Goal: Information Seeking & Learning: Learn about a topic

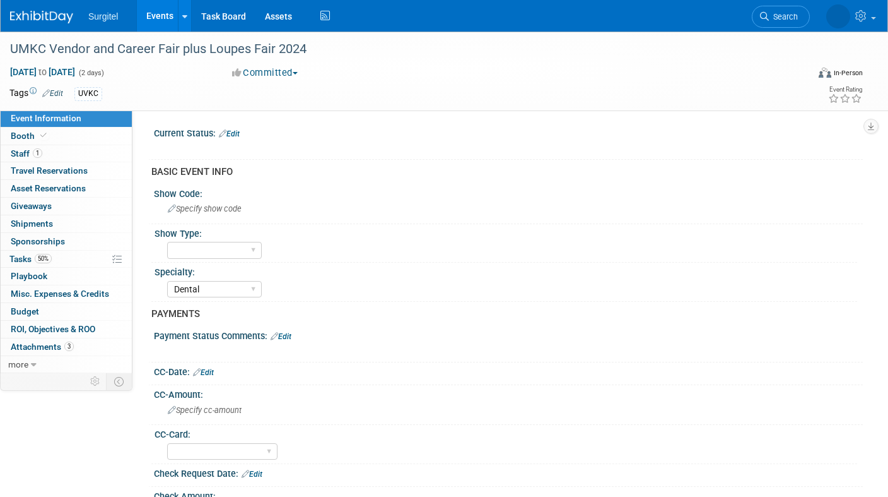
select select "Dental"
select select "Yes"
click at [149, 12] on link "Events" at bounding box center [160, 16] width 46 height 32
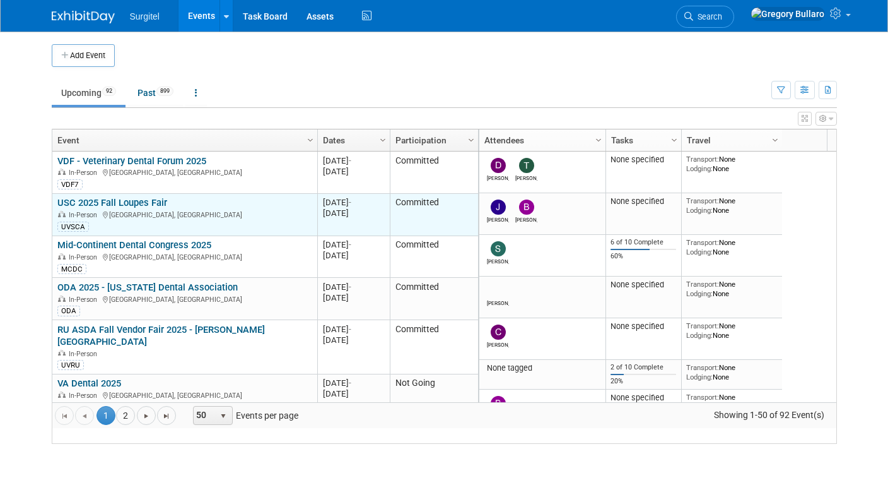
scroll to position [42, 0]
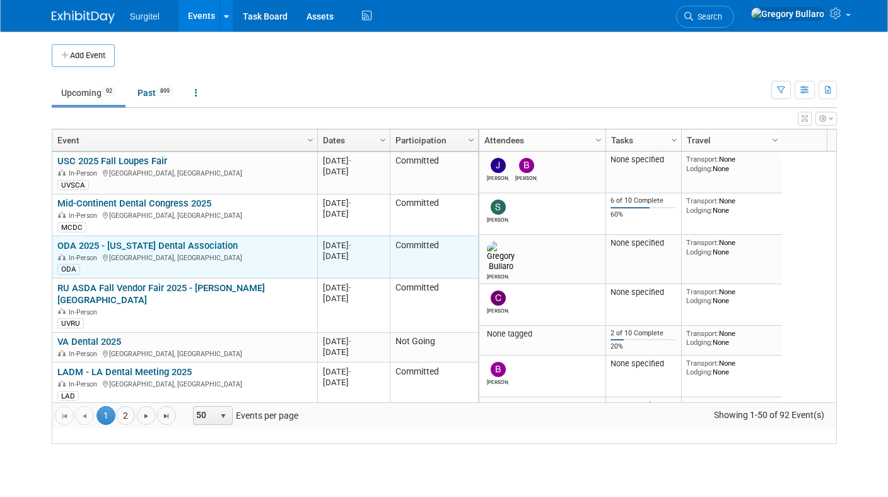
click at [160, 251] on link "ODA 2025 - [US_STATE] Dental Association" at bounding box center [147, 245] width 180 height 11
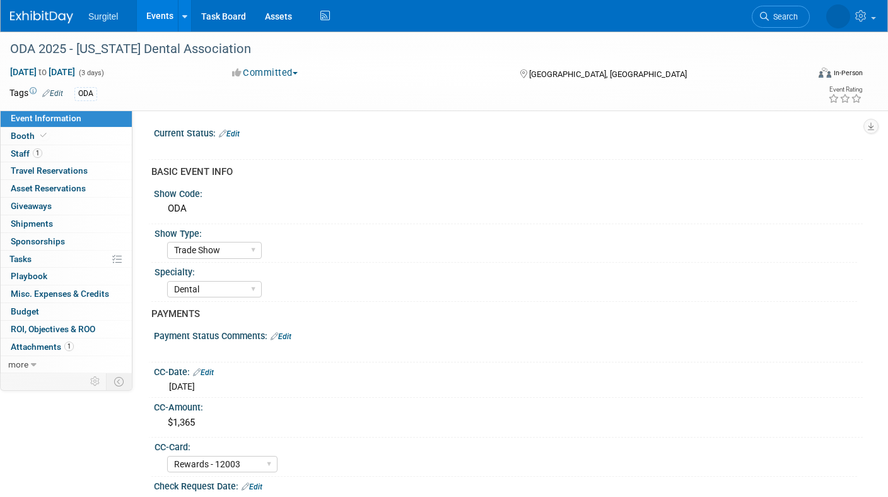
select select "Trade Show"
select select "Dental"
select select "Rewards - 12003"
select select "No"
click at [38, 343] on span "Attachments 1" at bounding box center [42, 346] width 63 height 10
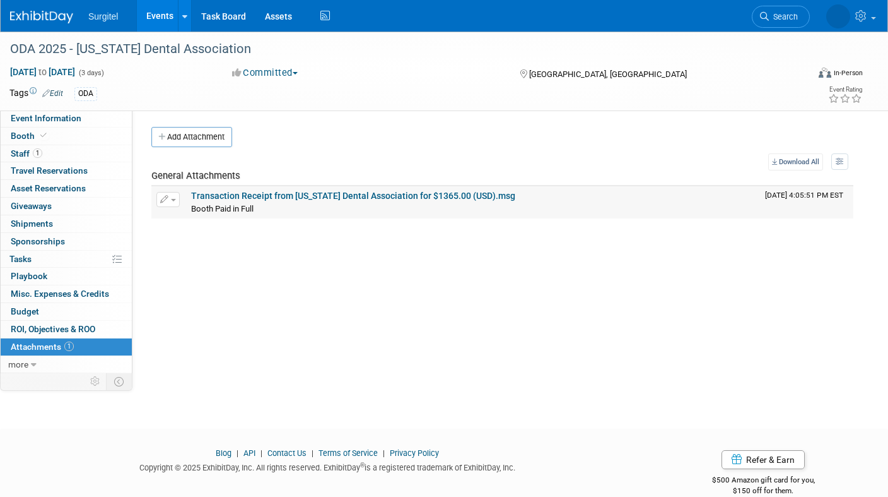
click at [286, 196] on link "Transaction Receipt from [US_STATE] Dental Association for $1365.00 (USD).msg" at bounding box center [353, 196] width 324 height 10
click at [26, 138] on span "Booth" at bounding box center [30, 136] width 38 height 10
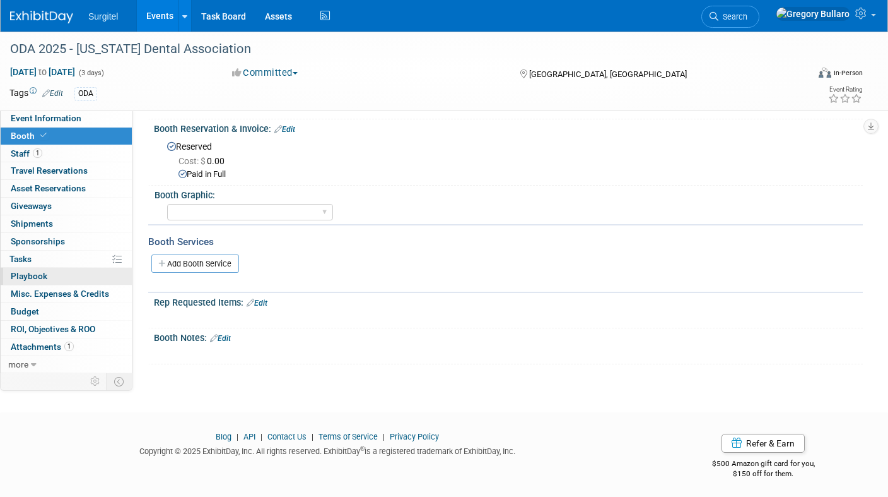
scroll to position [123, 0]
click at [22, 152] on span "Staff 1" at bounding box center [27, 153] width 32 height 10
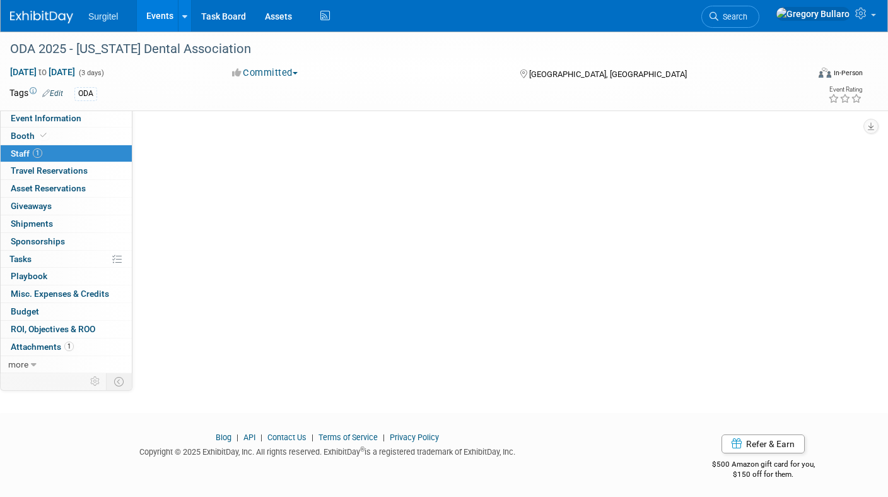
scroll to position [0, 0]
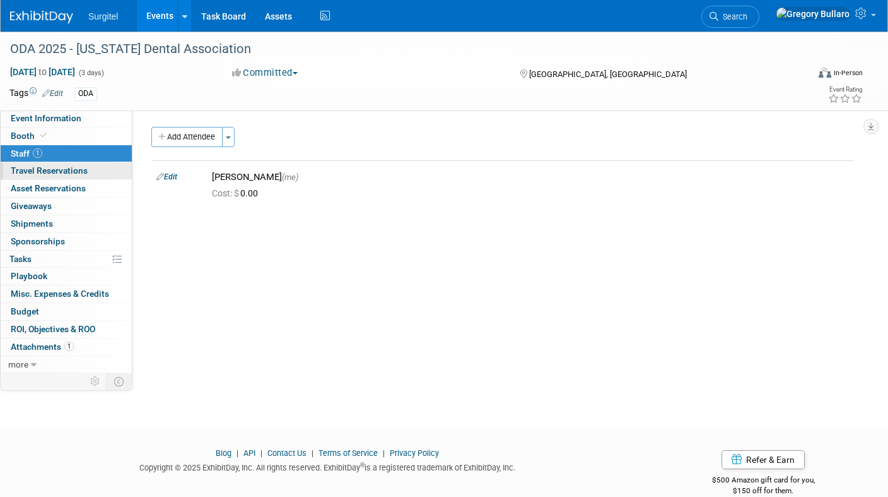
click at [37, 168] on span "Travel Reservations 0" at bounding box center [49, 170] width 77 height 10
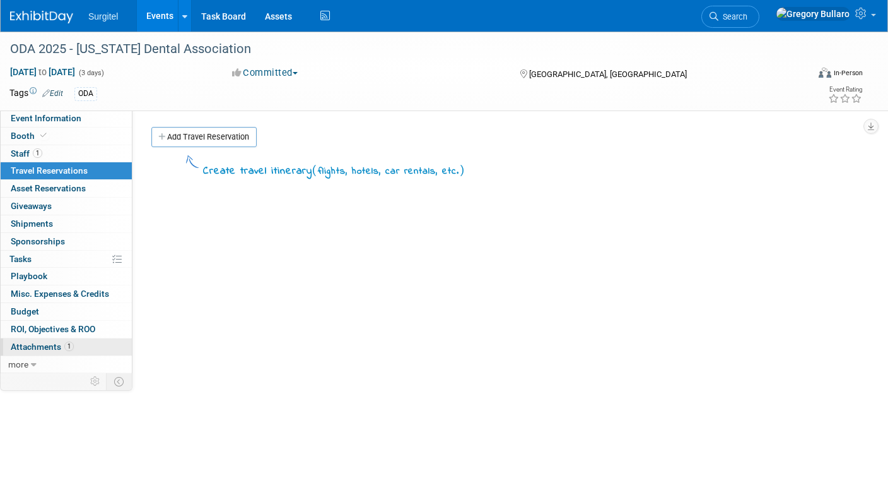
click at [40, 341] on span "Attachments 1" at bounding box center [42, 346] width 63 height 10
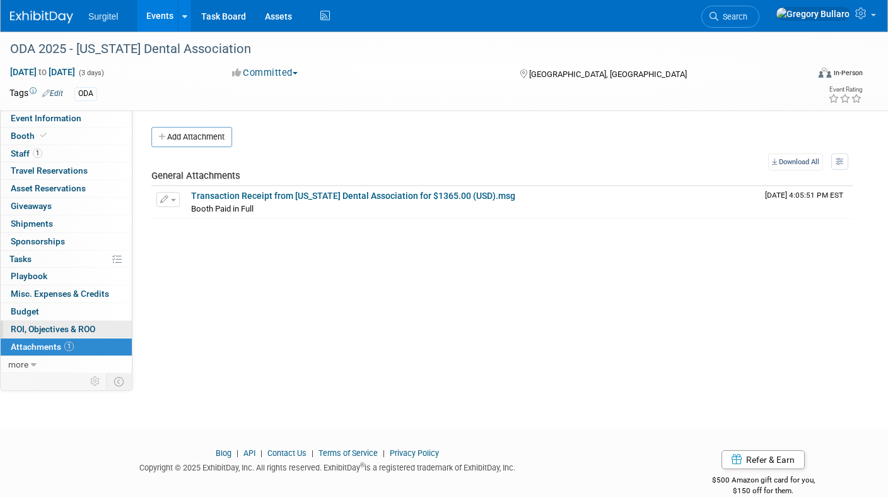
click at [42, 326] on span "ROI, Objectives & ROO 0" at bounding box center [53, 329] width 85 height 10
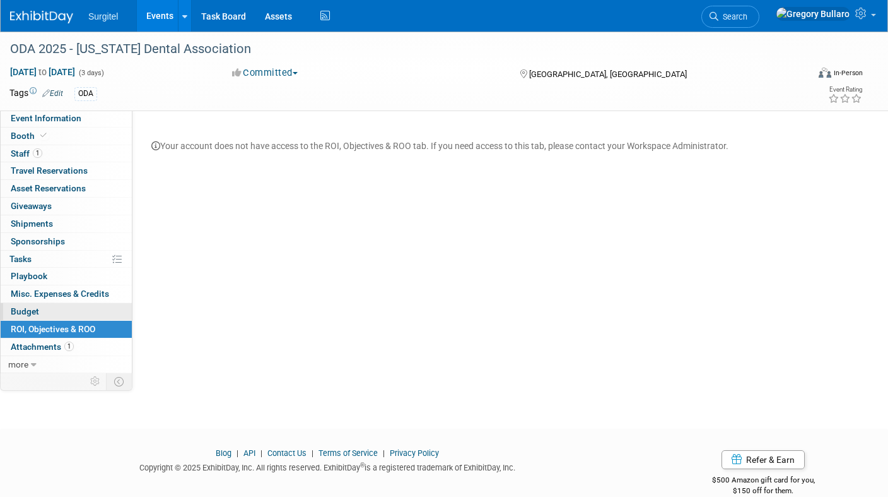
click at [40, 312] on link "Budget" at bounding box center [66, 311] width 131 height 17
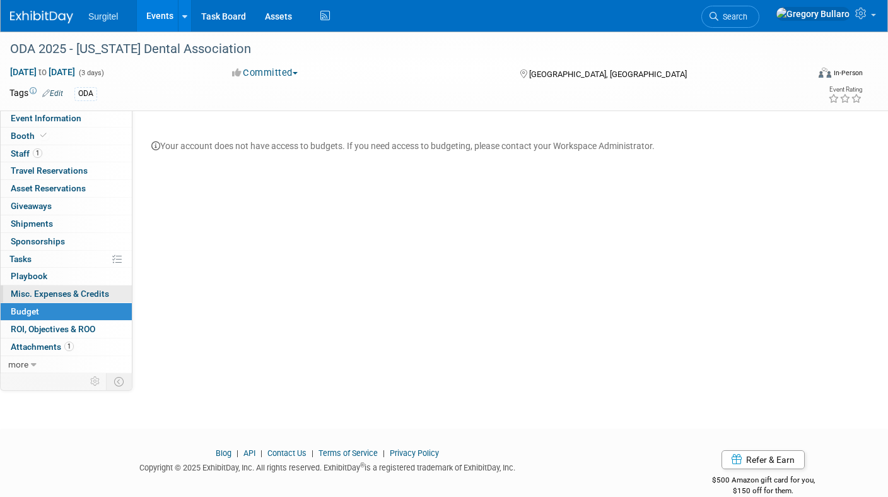
click at [37, 295] on link "0 Misc. Expenses & Credits 0" at bounding box center [66, 293] width 131 height 17
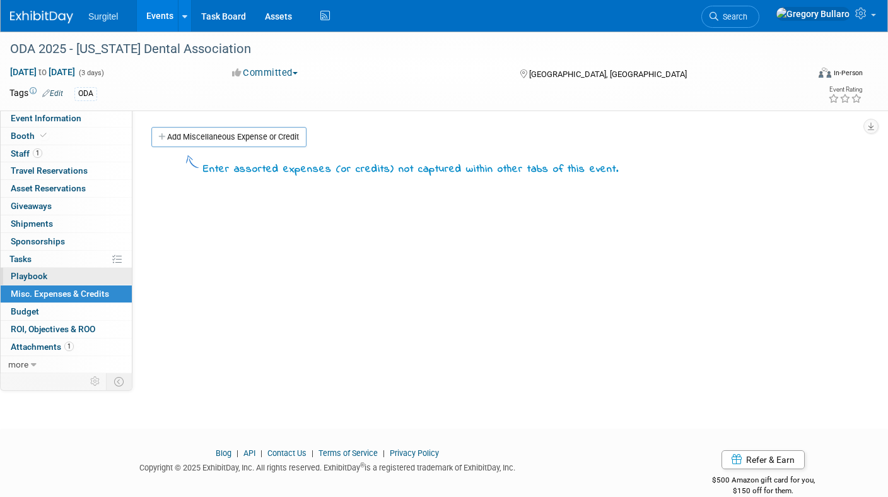
click at [30, 274] on span "Playbook 0" at bounding box center [29, 276] width 37 height 10
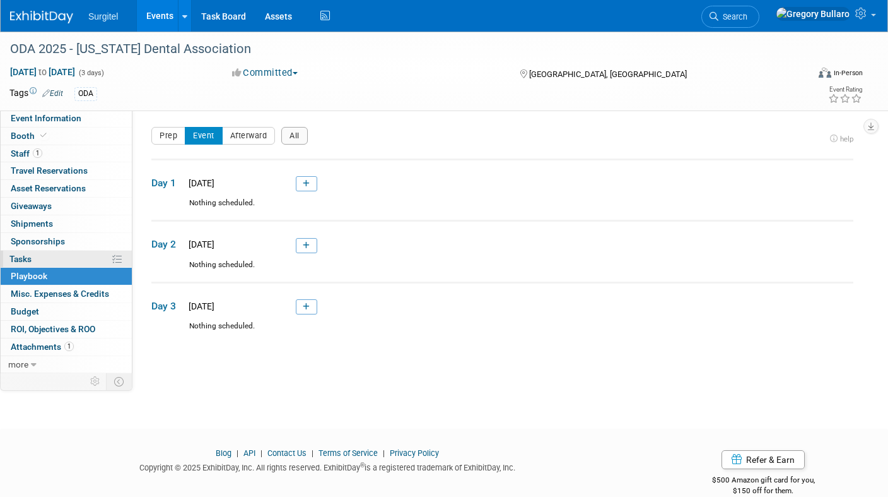
click at [22, 254] on span "Tasks 0%" at bounding box center [20, 259] width 22 height 10
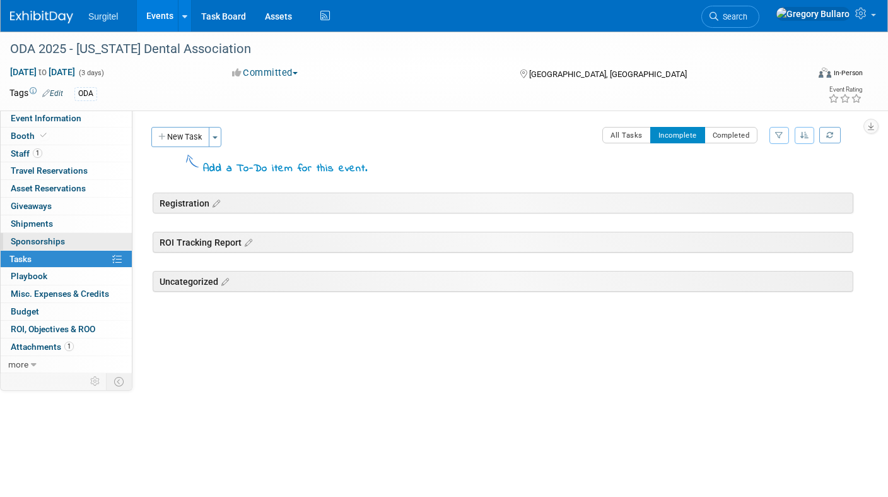
click at [30, 237] on span "Sponsorships 0" at bounding box center [38, 241] width 54 height 10
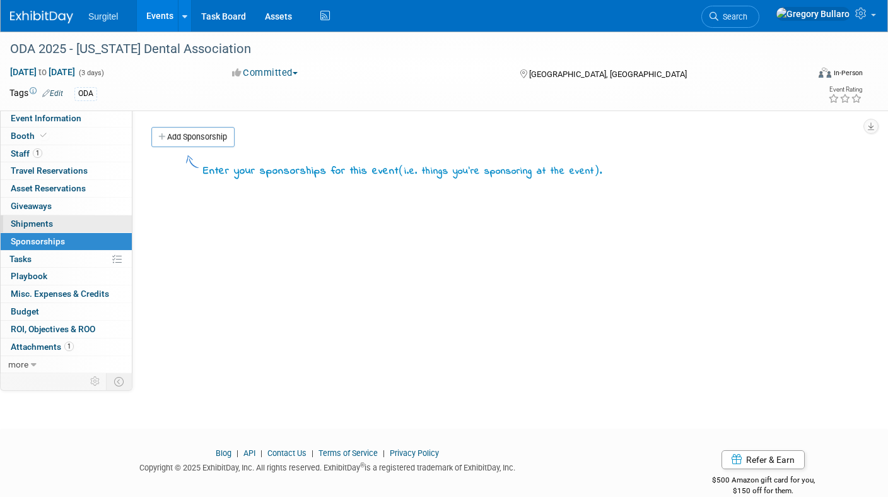
click at [34, 218] on span "Shipments 0" at bounding box center [32, 223] width 42 height 10
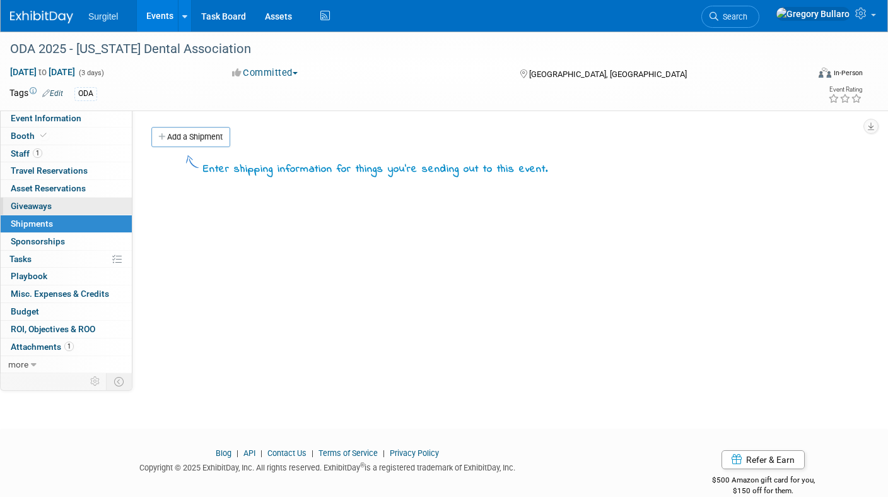
click at [35, 206] on span "Giveaways 0" at bounding box center [31, 206] width 41 height 10
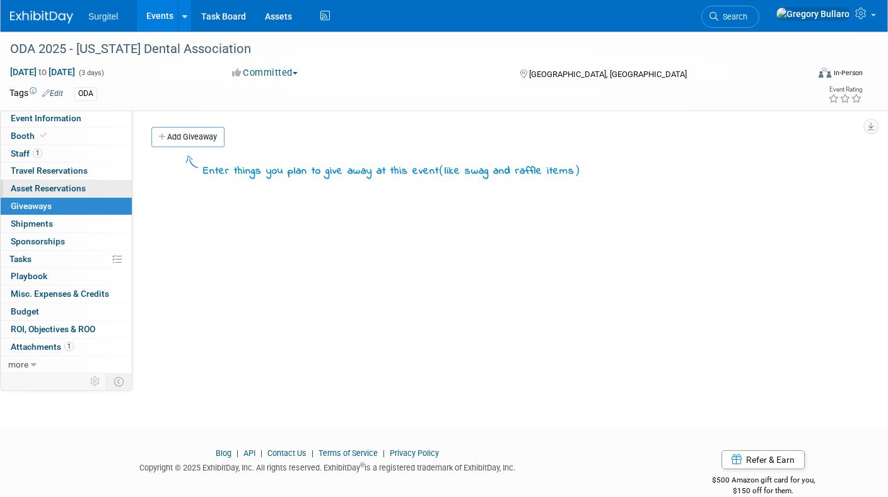
click at [36, 189] on span "Asset Reservations 0" at bounding box center [48, 188] width 75 height 10
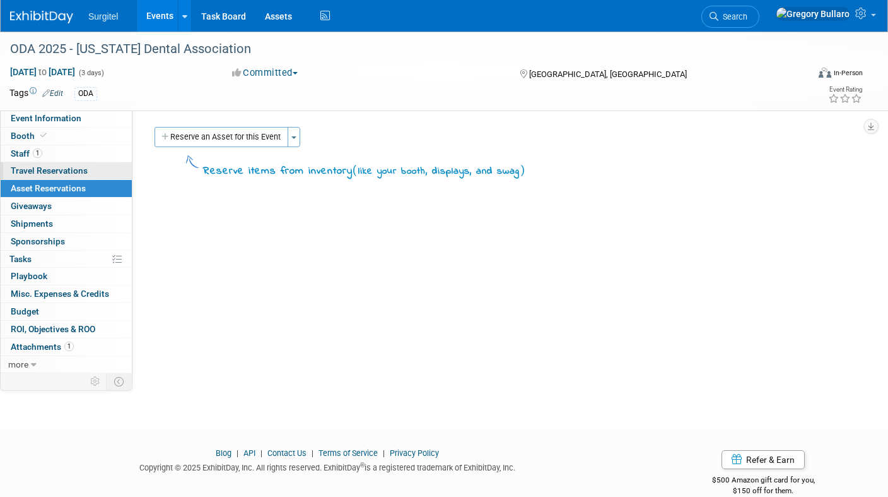
click at [41, 173] on span "Travel Reservations 0" at bounding box center [49, 170] width 77 height 10
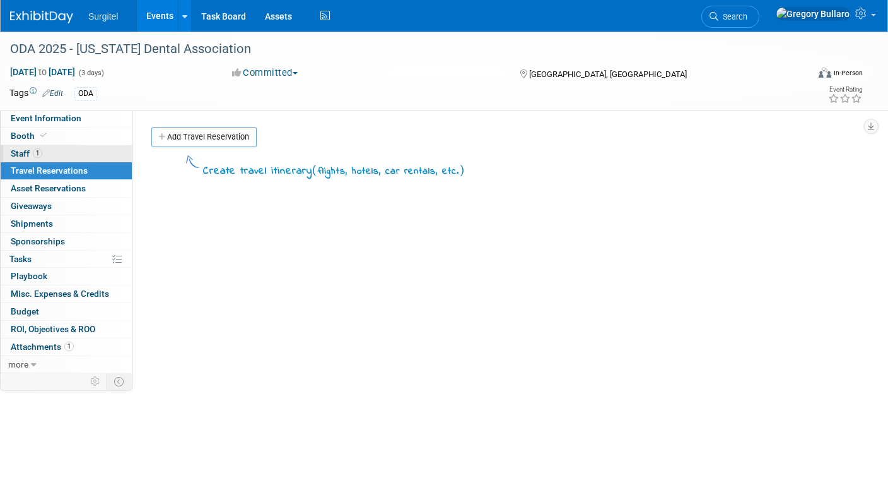
click at [42, 156] on span "1" at bounding box center [37, 152] width 9 height 9
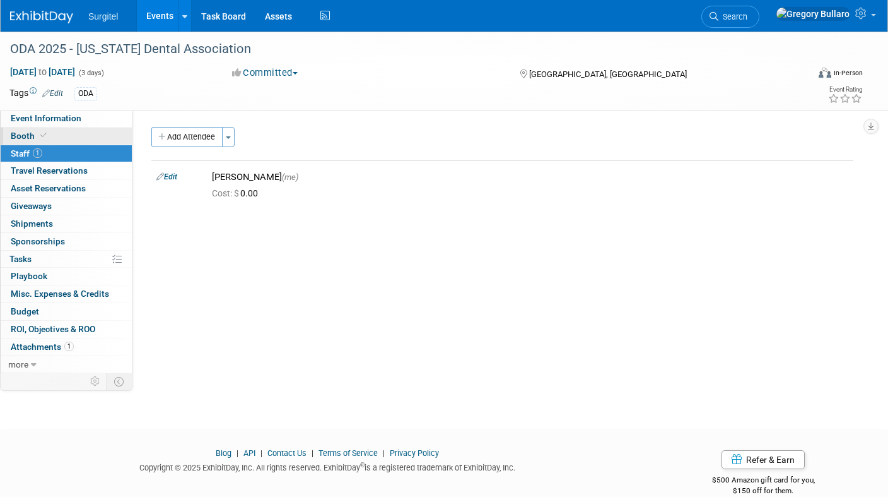
click at [41, 137] on icon at bounding box center [43, 135] width 6 height 7
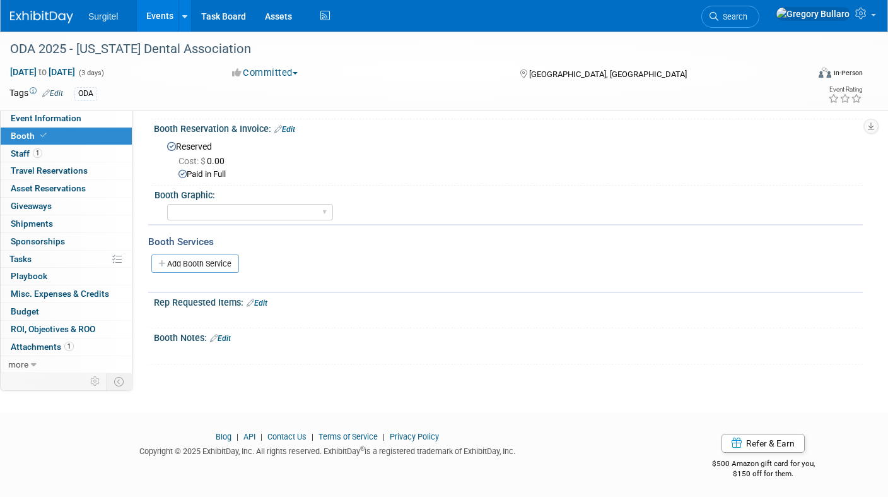
scroll to position [123, 0]
click at [41, 113] on span "Event Information" at bounding box center [46, 118] width 71 height 10
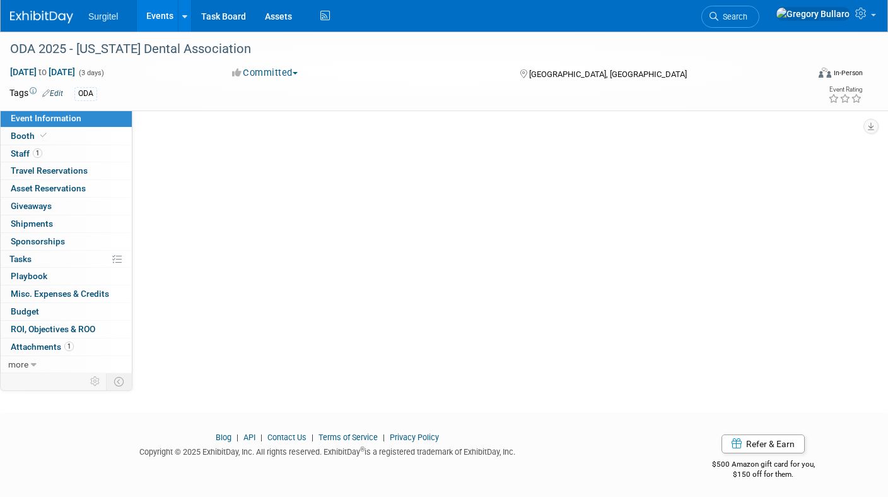
scroll to position [0, 0]
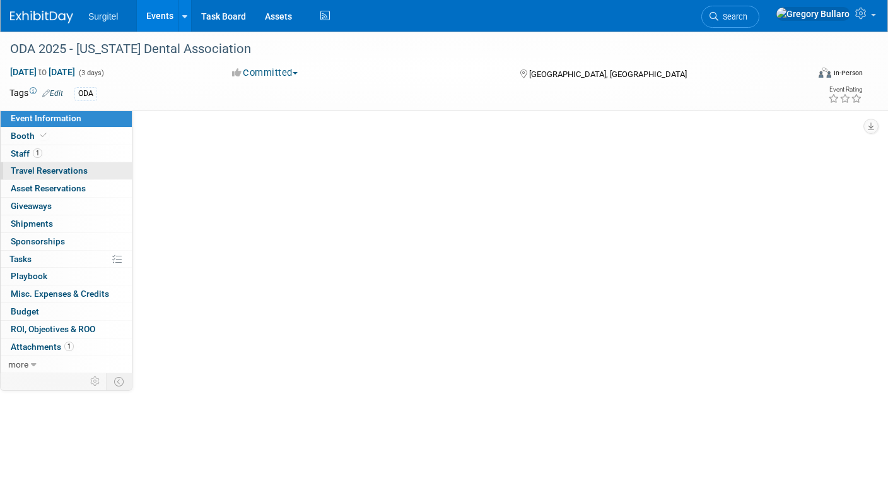
select select "Trade Show"
select select "Dental"
select select "Rewards - 12003"
select select "No"
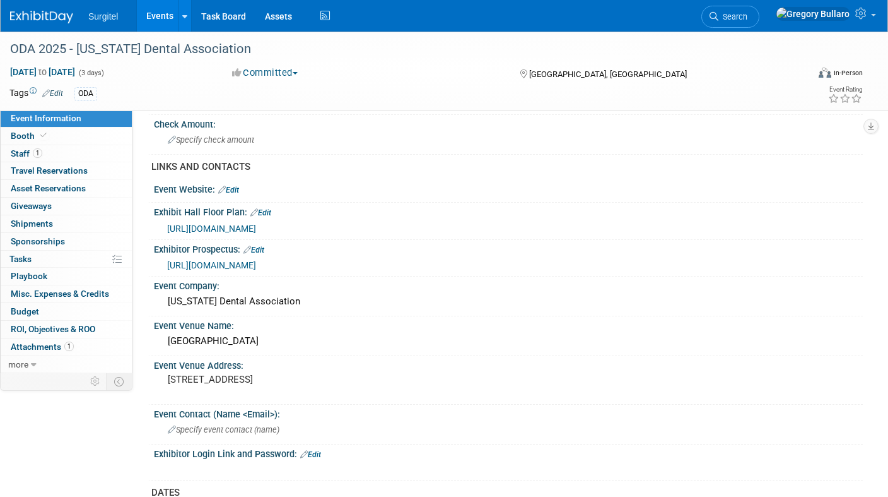
scroll to position [419, 0]
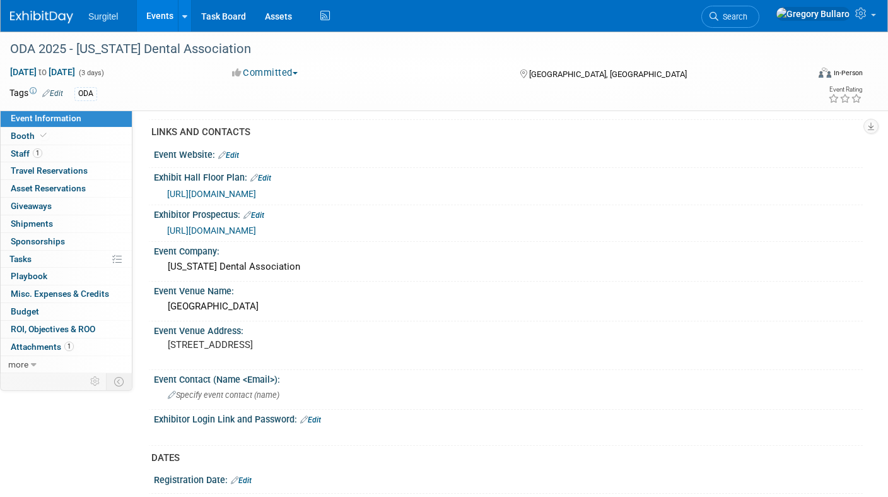
click at [242, 189] on span "https://ohiodental2025.expofp.com/" at bounding box center [211, 194] width 89 height 10
